Goal: Task Accomplishment & Management: Manage account settings

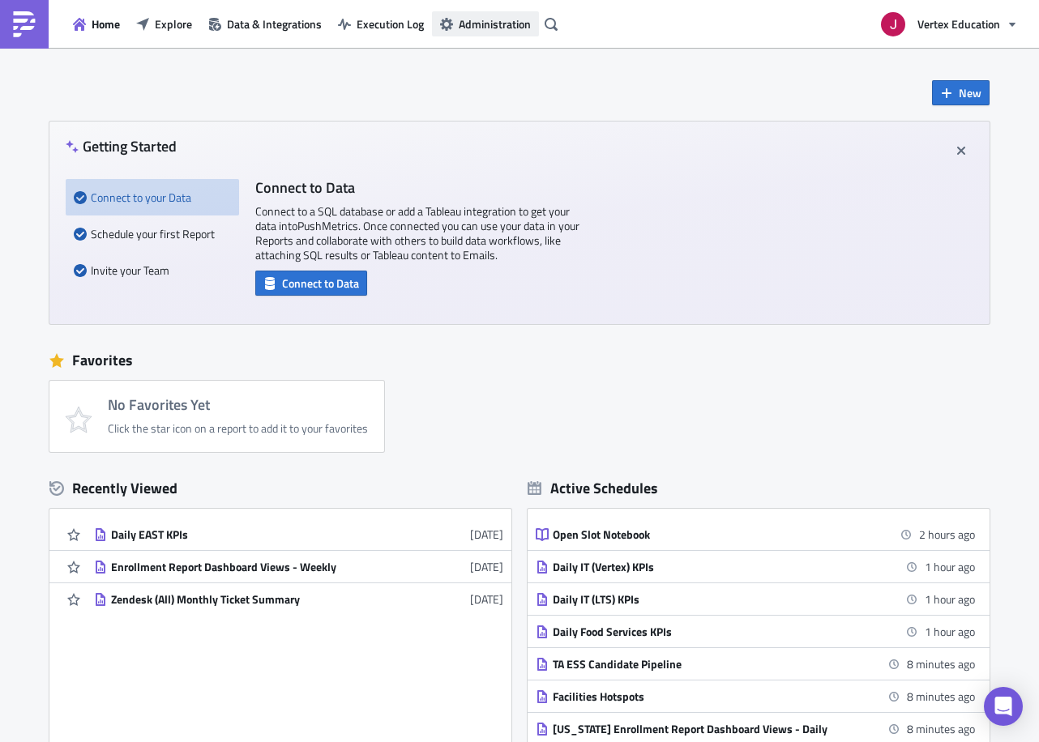
click at [476, 19] on span "Administration" at bounding box center [495, 23] width 72 height 17
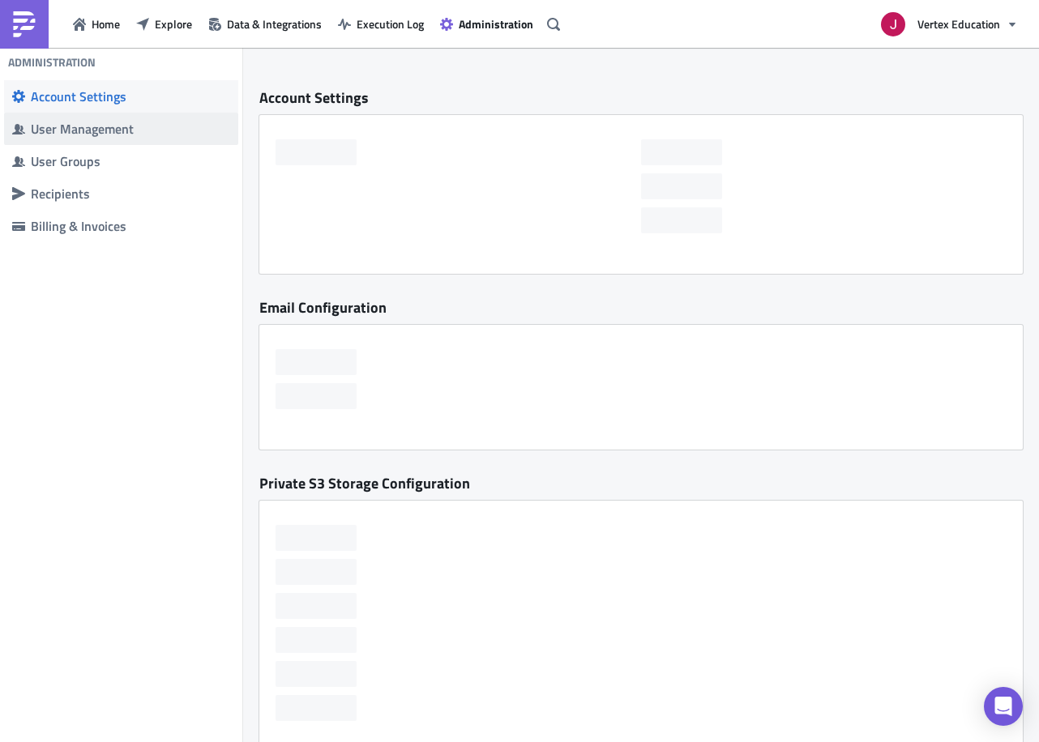
click at [155, 133] on div "User Management" at bounding box center [130, 129] width 199 height 16
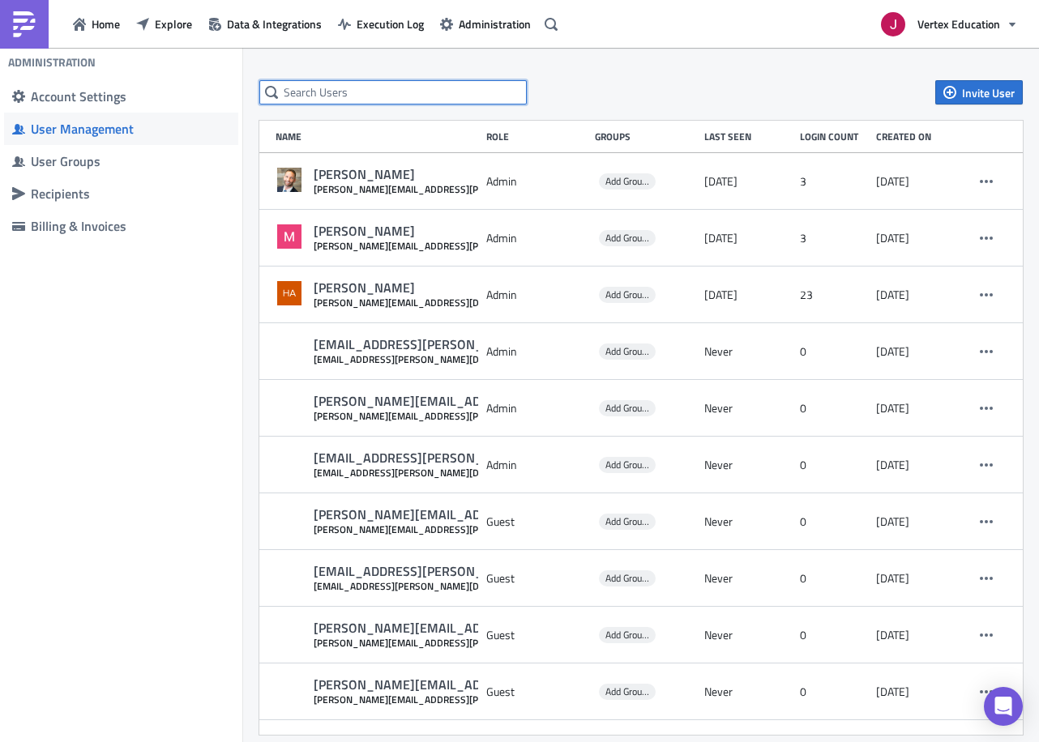
click at [419, 99] on input "text" at bounding box center [392, 92] width 267 height 24
type input "revan"
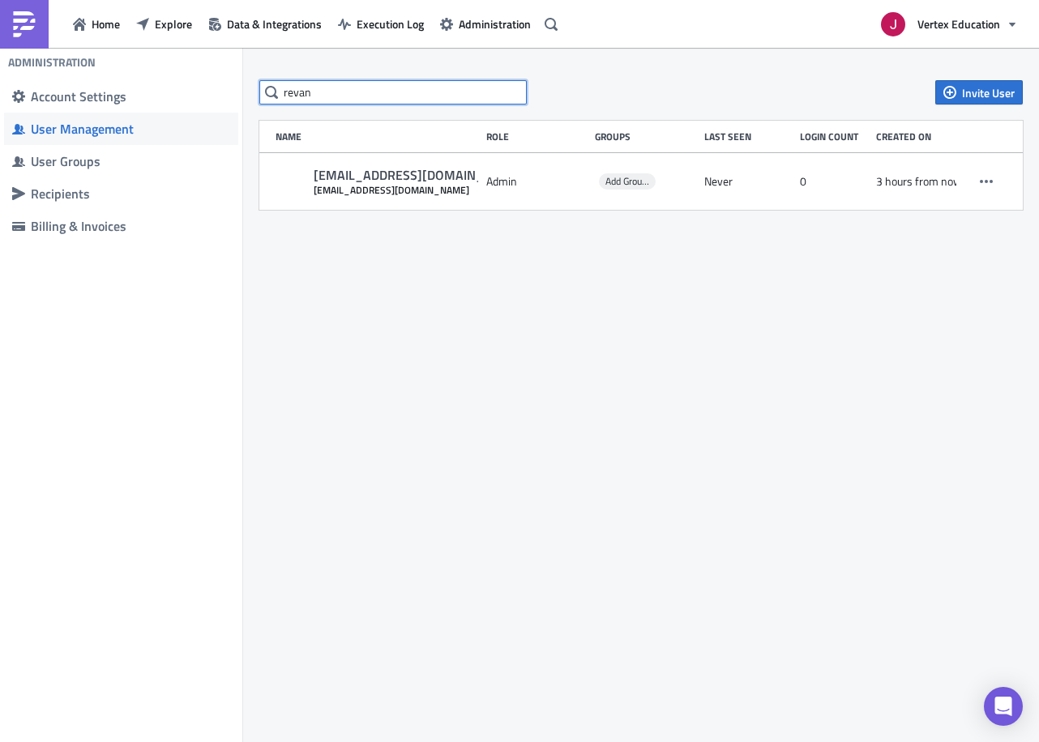
drag, startPoint x: 390, startPoint y: 87, endPoint x: 176, endPoint y: 63, distance: 215.2
click at [176, 66] on div "Administration Account Settings User Management User Groups Recipients Billing …" at bounding box center [519, 396] width 1039 height 697
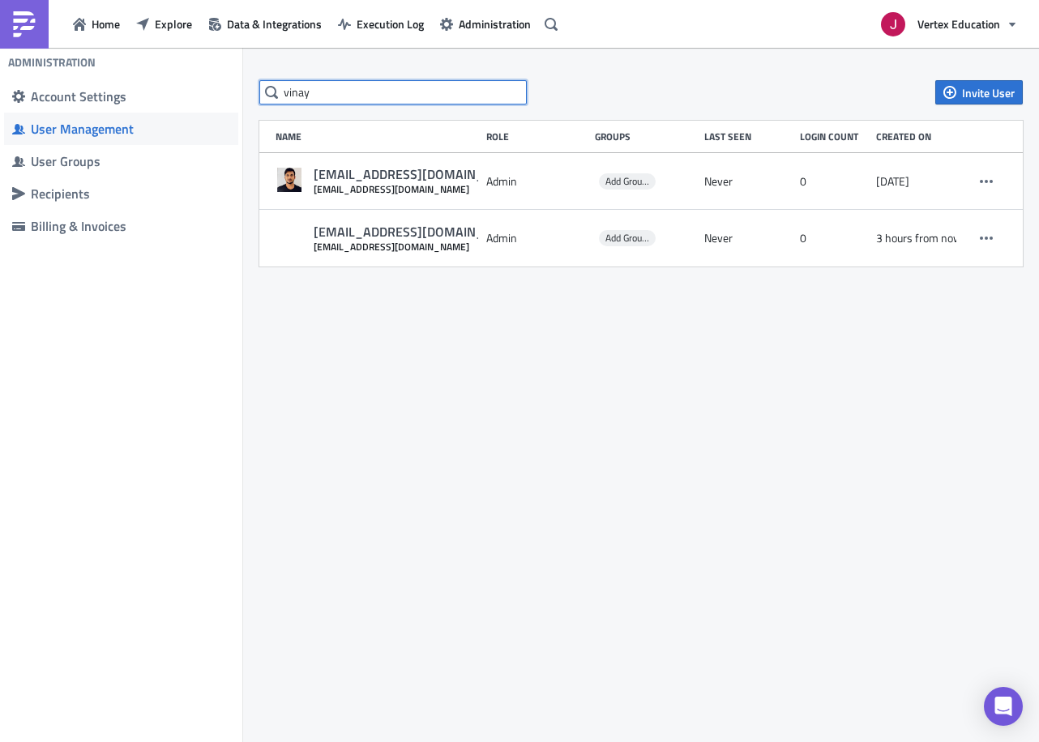
type input "vinay"
click at [969, 96] on span "Invite User" at bounding box center [988, 92] width 53 height 17
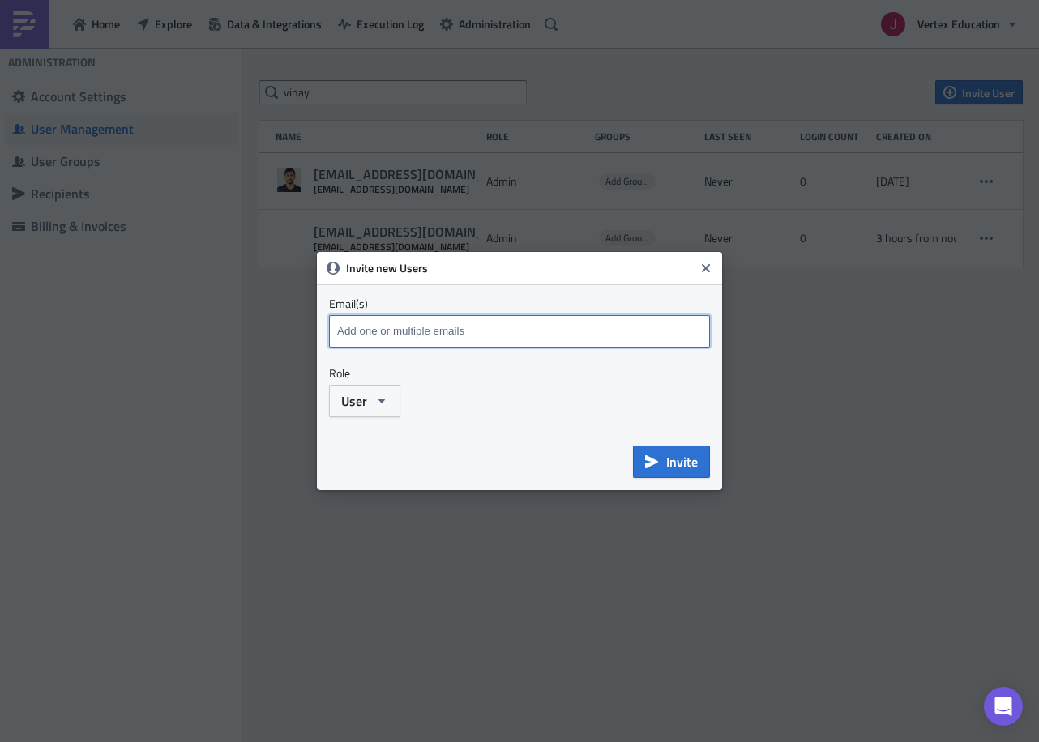
click at [480, 327] on input at bounding box center [521, 331] width 377 height 24
paste input "[EMAIL_ADDRESS][DOMAIN_NAME]"
type input "[EMAIL_ADDRESS][DOMAIN_NAME]"
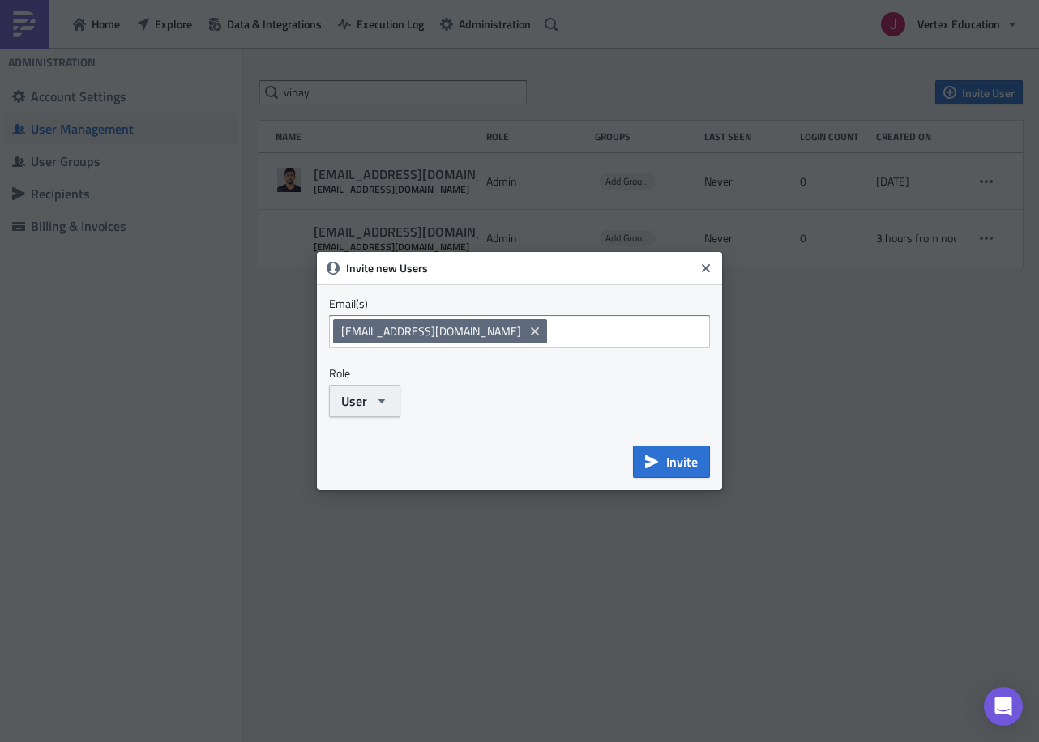
click at [398, 403] on button "User" at bounding box center [364, 401] width 71 height 32
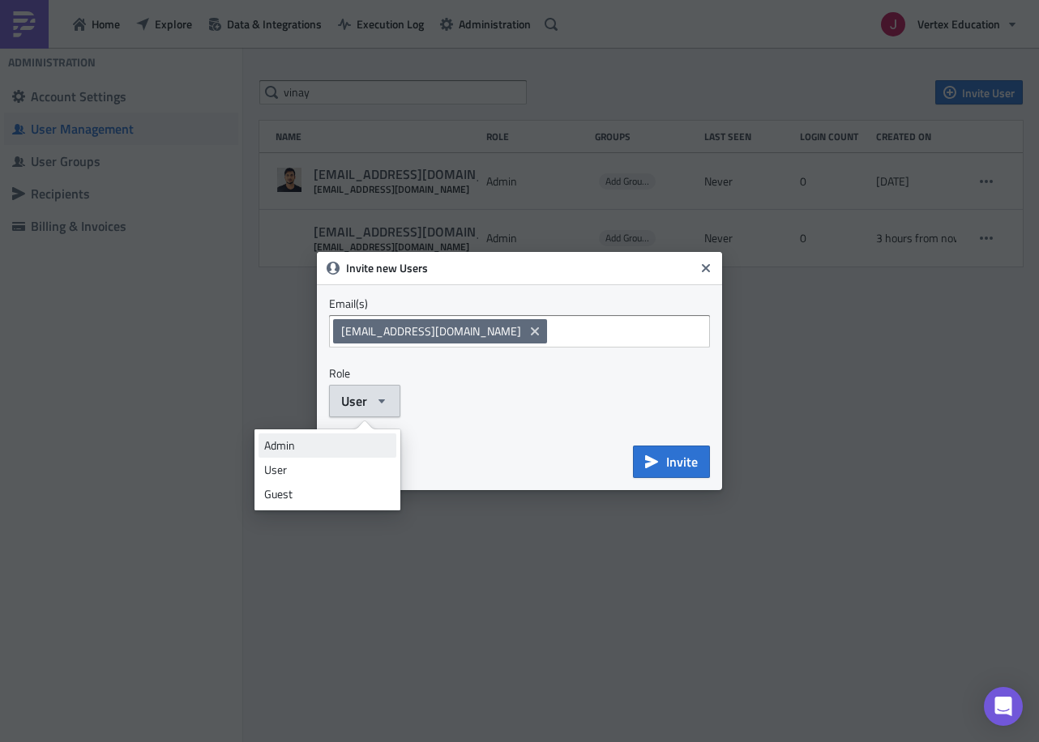
click at [359, 447] on div "Admin" at bounding box center [327, 446] width 126 height 16
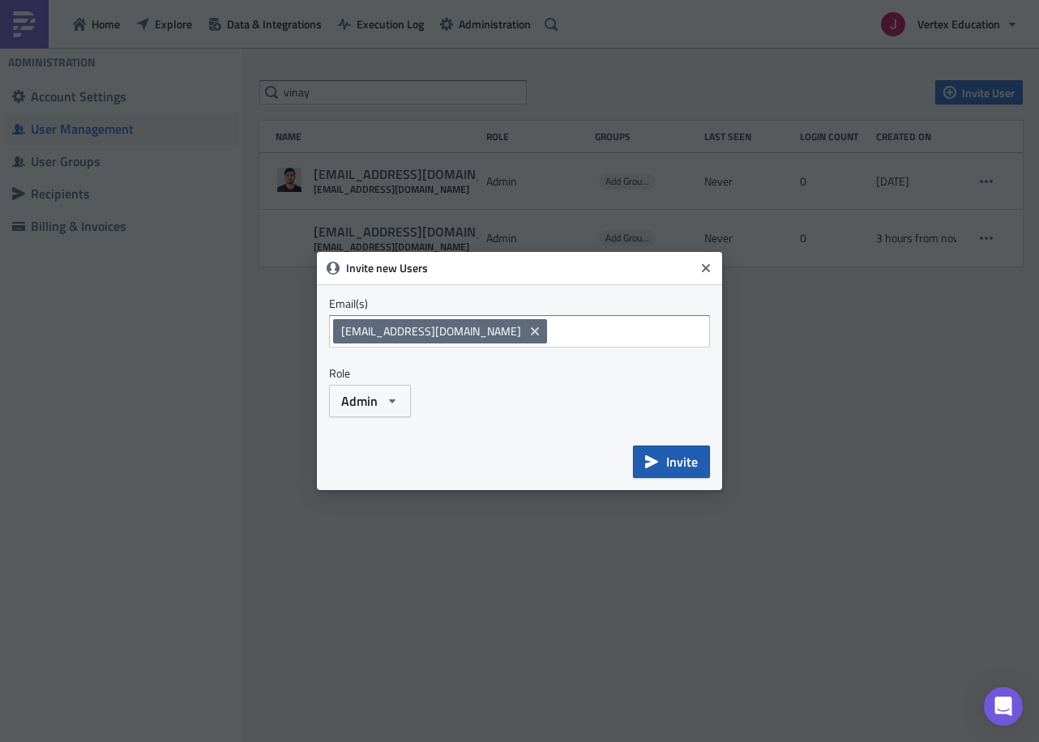
click at [681, 463] on span "Invite" at bounding box center [682, 461] width 32 height 19
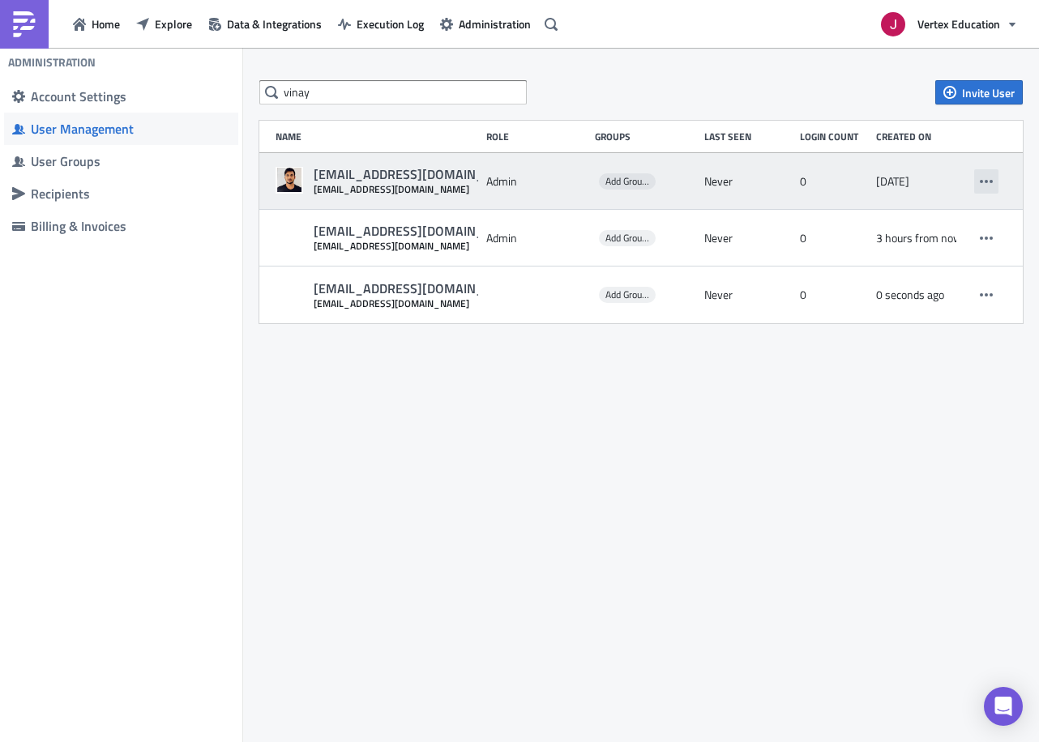
click at [994, 185] on button "button" at bounding box center [986, 181] width 24 height 24
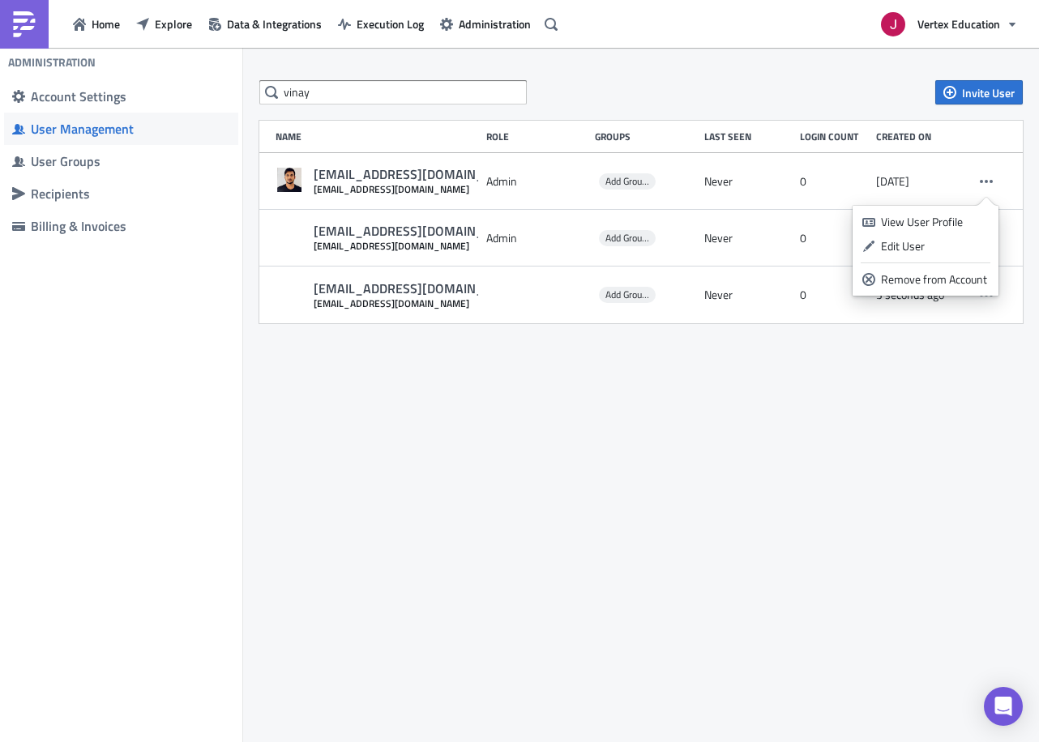
drag, startPoint x: 663, startPoint y: 495, endPoint x: 652, endPoint y: 442, distance: 53.7
click at [664, 489] on div "vinay Invite User Name Role Groups Last Seen Login Count Created on [EMAIL_ADDR…" at bounding box center [641, 396] width 796 height 697
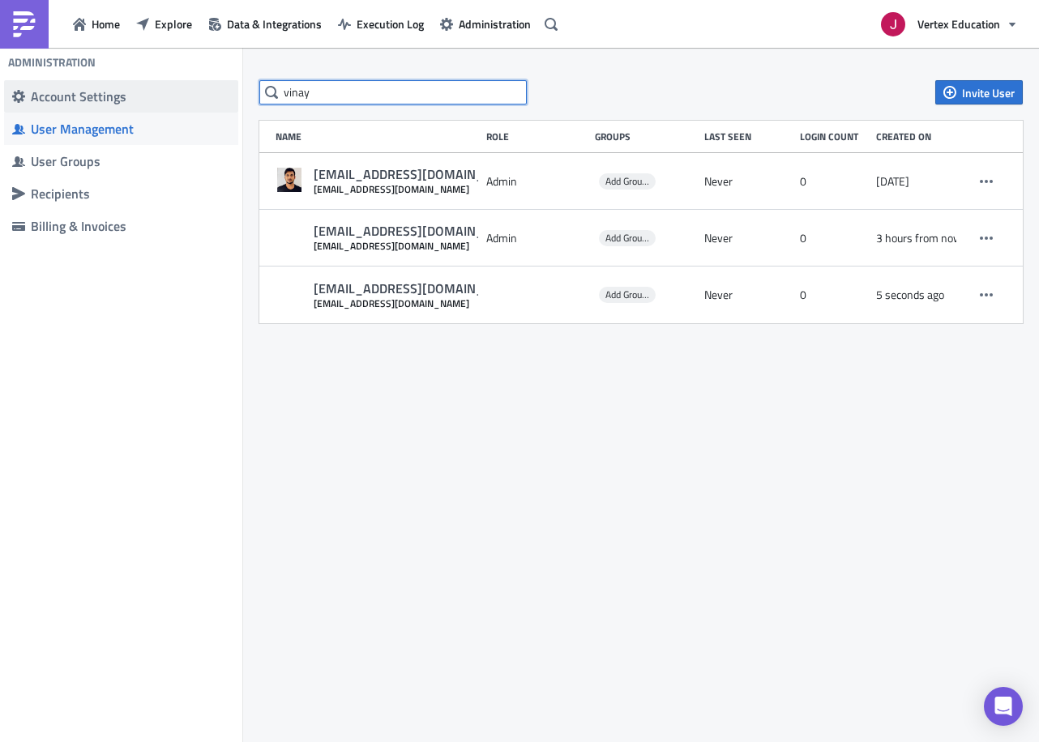
drag, startPoint x: 315, startPoint y: 96, endPoint x: 207, endPoint y: 96, distance: 108.6
click at [207, 96] on div "Administration Account Settings User Management User Groups Recipients Billing …" at bounding box center [519, 396] width 1039 height 697
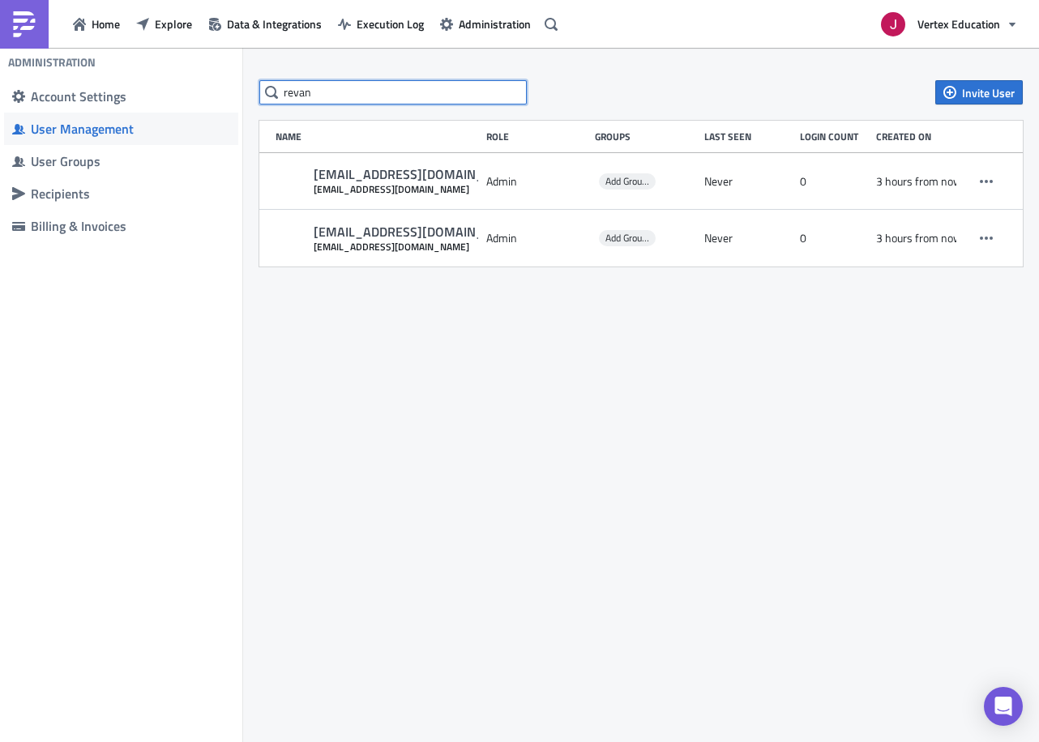
type input "revan"
